Goal: Information Seeking & Learning: Learn about a topic

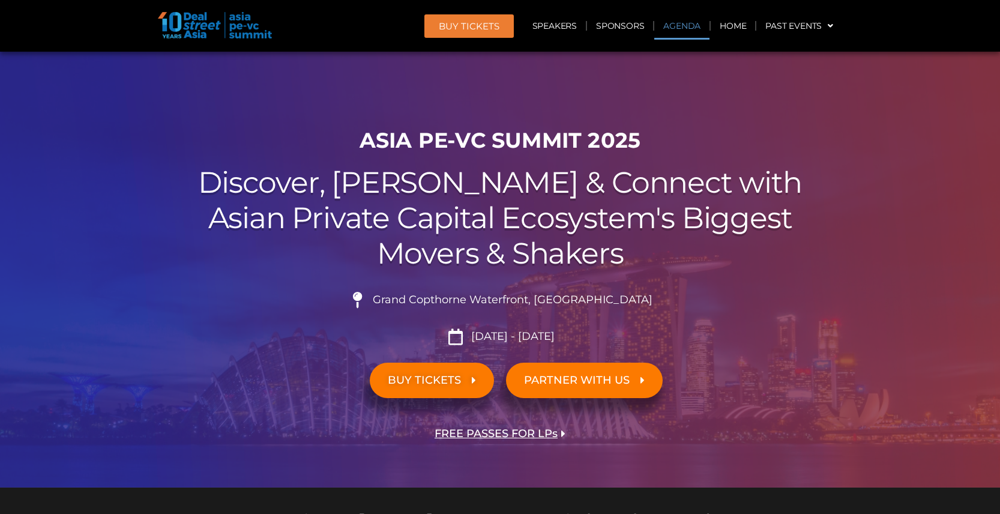
click at [668, 21] on link "Agenda" at bounding box center [681, 26] width 55 height 28
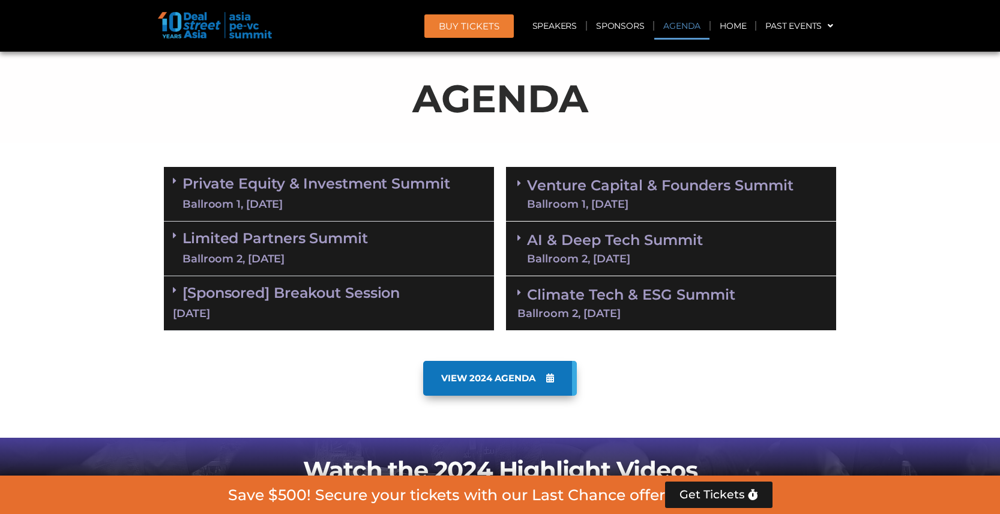
scroll to position [629, 0]
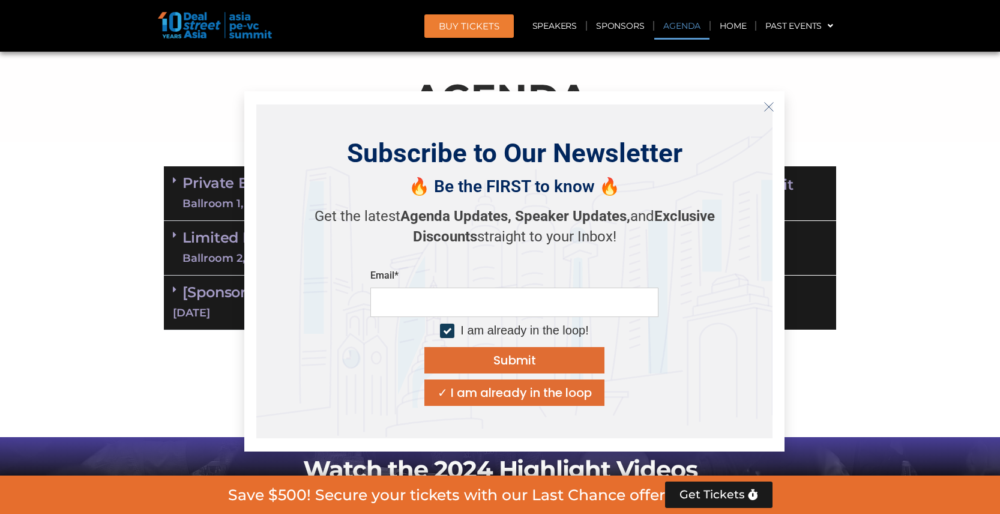
click at [771, 106] on icon "Close" at bounding box center [769, 106] width 11 height 11
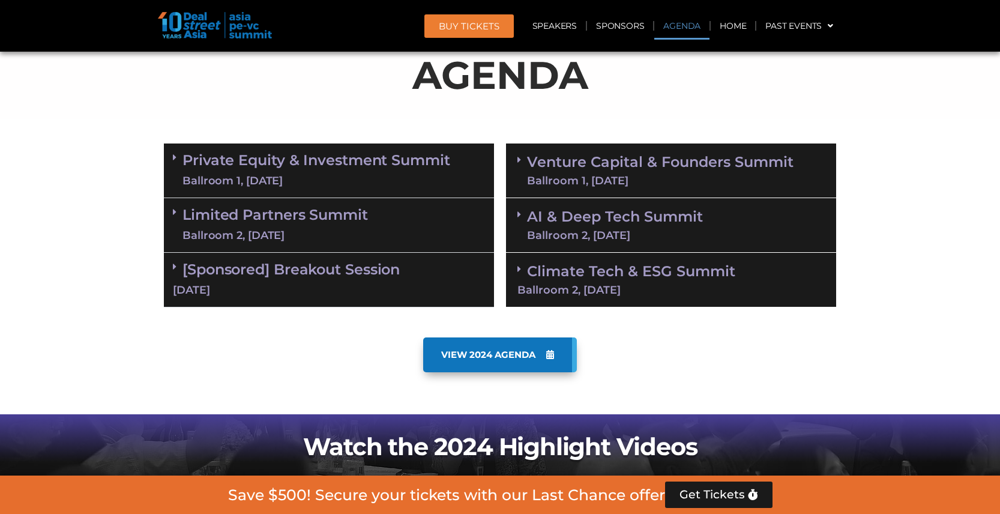
scroll to position [553, 0]
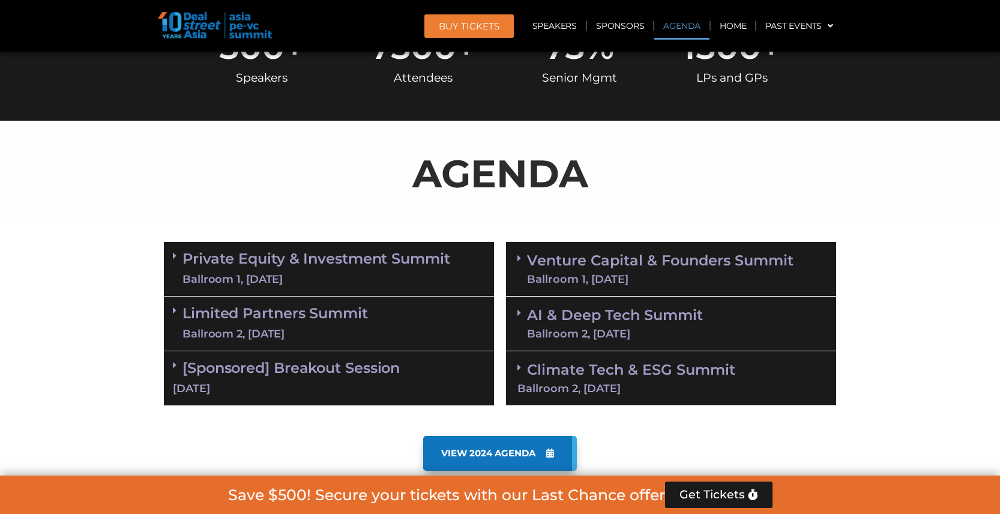
click at [624, 322] on link "AI & Deep Tech Summit Ballroom 2, [DATE]" at bounding box center [615, 323] width 176 height 31
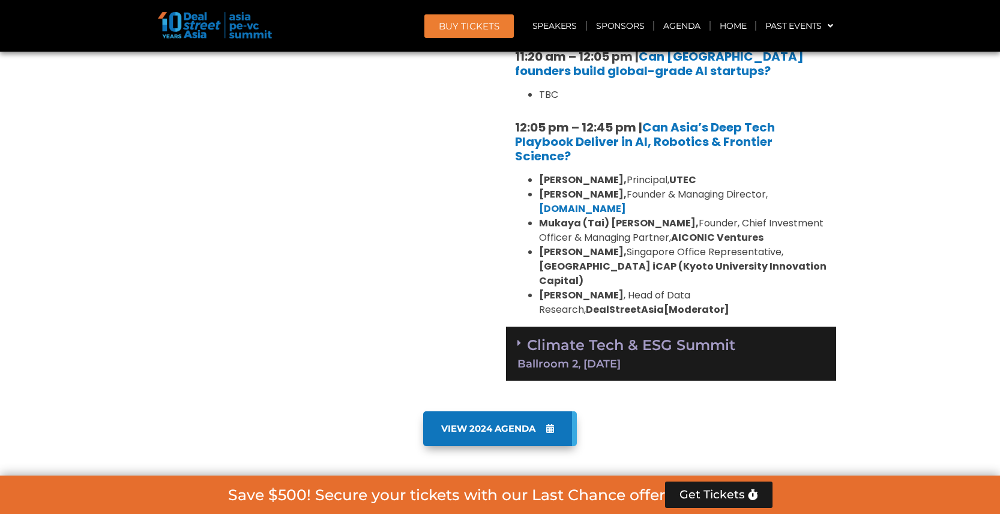
scroll to position [1084, 0]
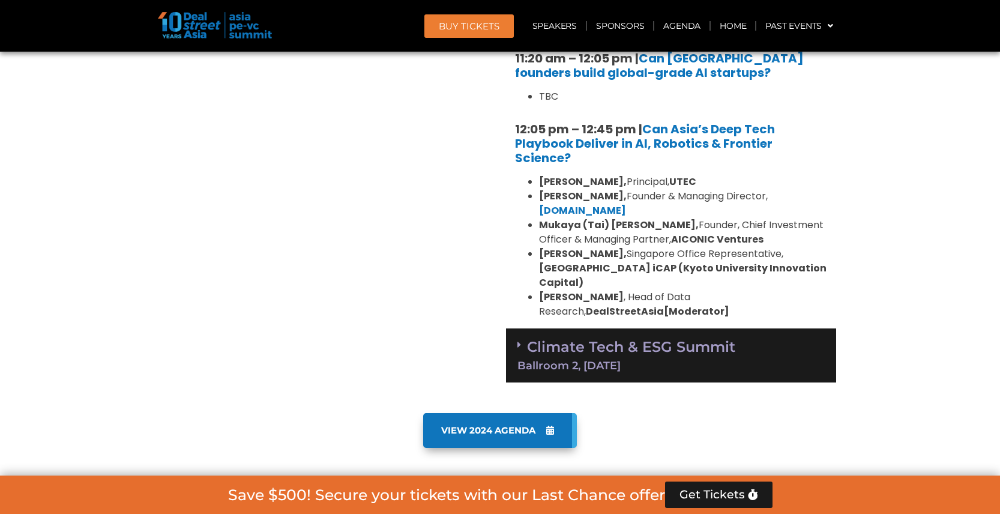
click at [624, 328] on div "Climate Tech & ESG Summit Ballroom 2, [DATE]" at bounding box center [671, 355] width 330 height 55
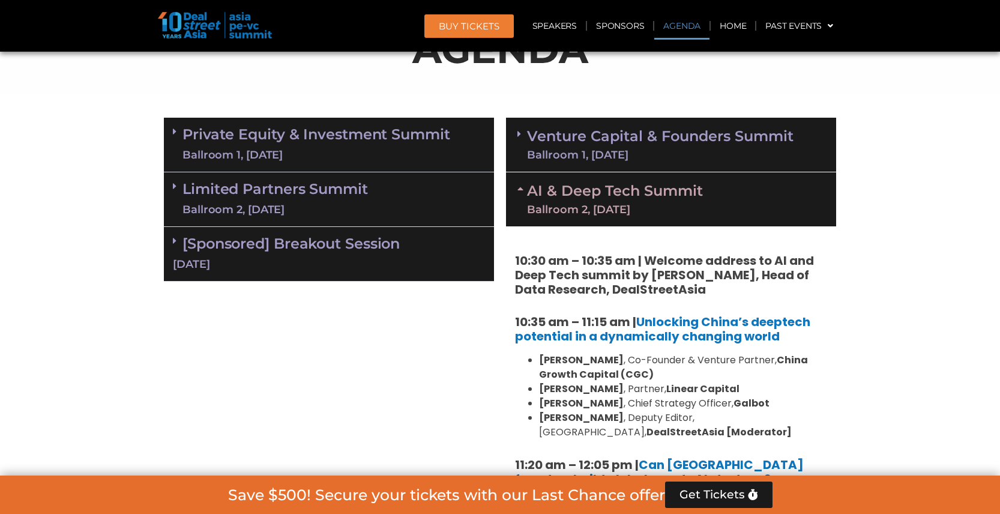
scroll to position [665, 0]
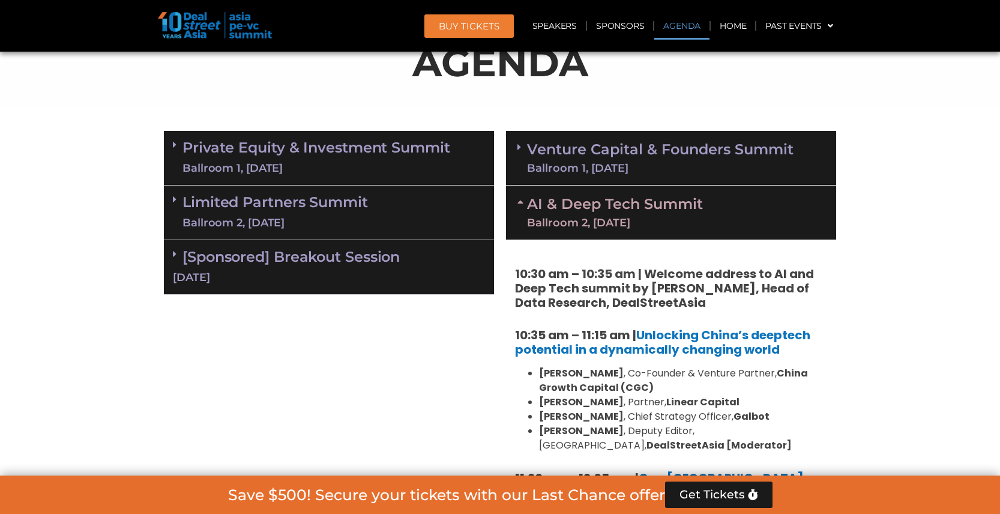
click at [654, 208] on link "AI & Deep Tech Summit Ballroom 2, [DATE]" at bounding box center [615, 212] width 176 height 31
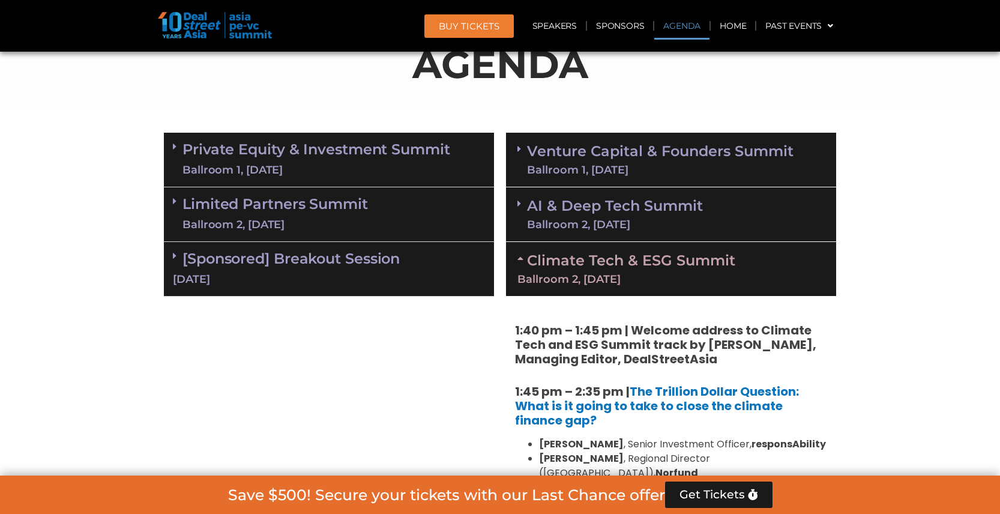
click at [626, 157] on link "Venture Capital & Founders​ Summit Ballroom 1, [DATE]" at bounding box center [660, 159] width 267 height 31
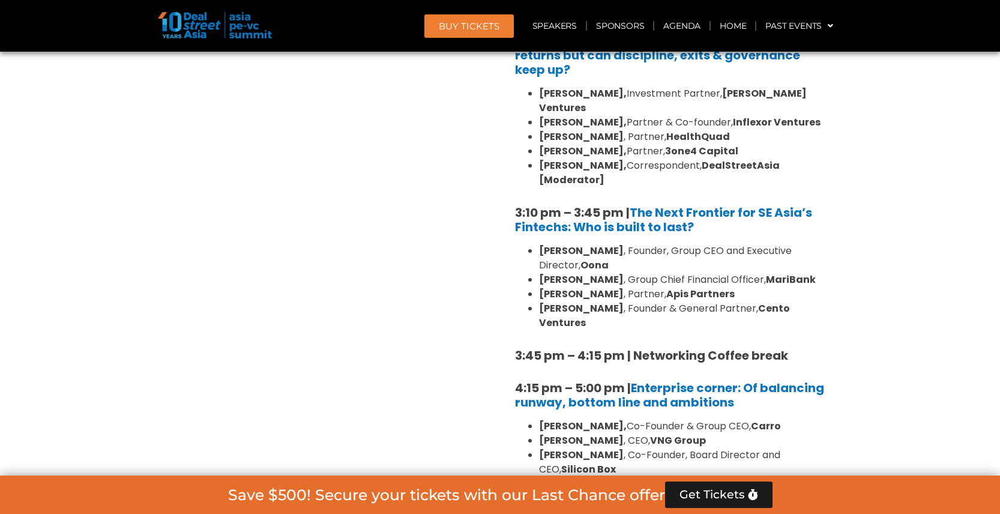
scroll to position [1787, 0]
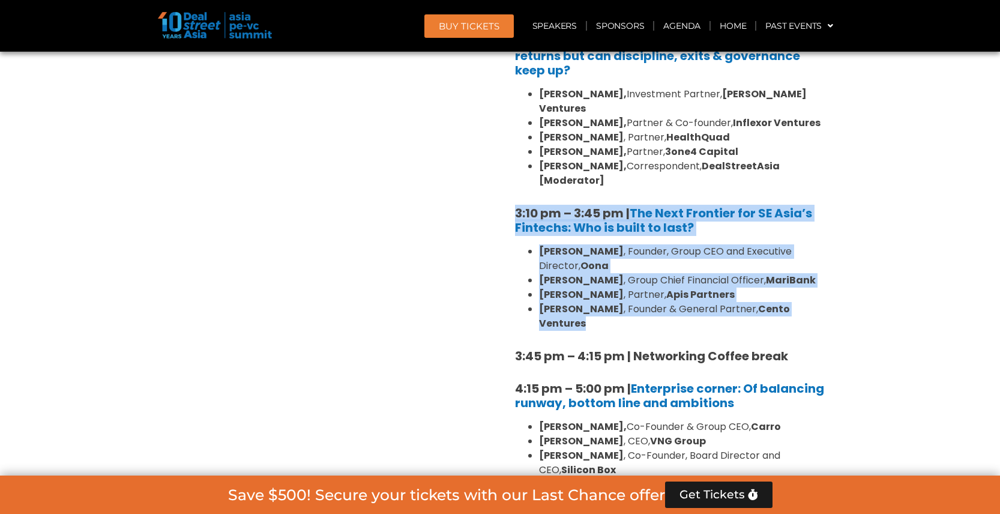
drag, startPoint x: 507, startPoint y: 154, endPoint x: 849, endPoint y: 261, distance: 358.9
click at [849, 261] on section "Private Equity & Investment Summit Ballroom 1, [DATE] 8:00 am – 9:00 am | Regis…" at bounding box center [500, 309] width 1000 height 2614
copy div "3:10 pm – 3:45 pm | The Next Frontier for SE Asia’s Fintechs: Who is built to l…"
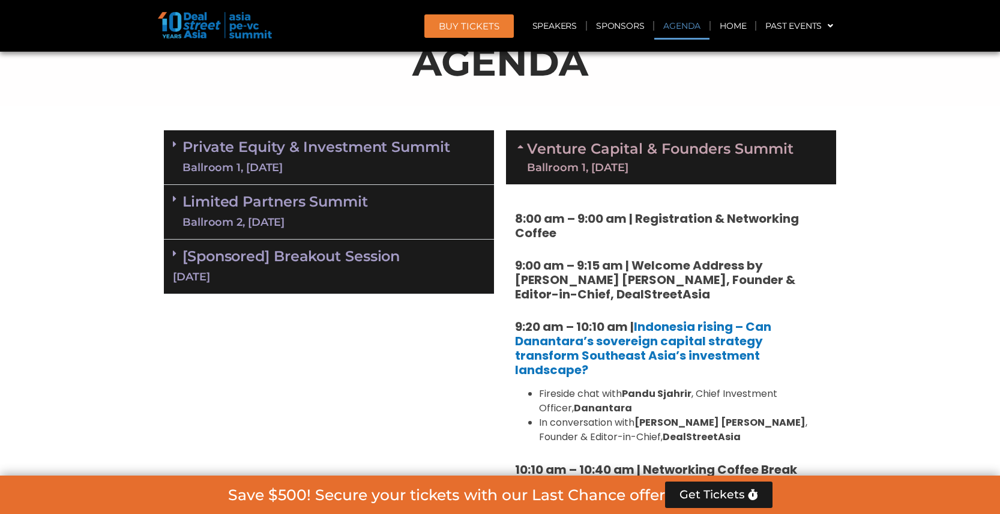
scroll to position [666, 0]
